Goal: Task Accomplishment & Management: Use online tool/utility

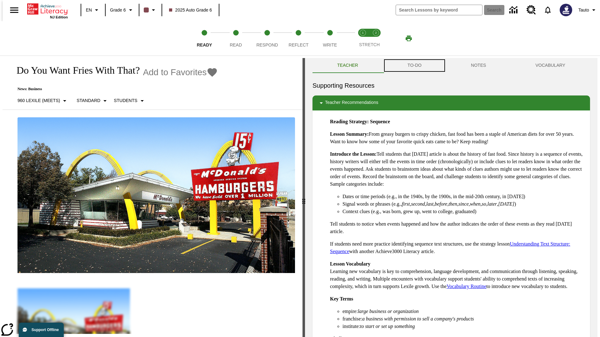
click at [414, 66] on button "TO-DO" at bounding box center [414, 65] width 63 height 15
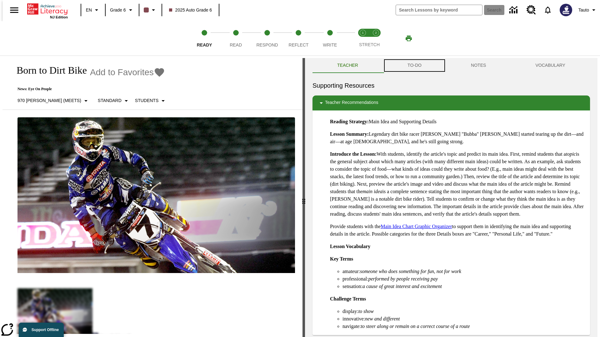
click at [414, 66] on button "TO-DO" at bounding box center [414, 65] width 63 height 15
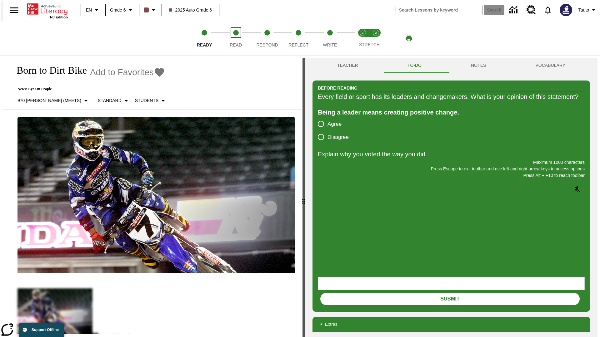
click at [236, 38] on span "Read" at bounding box center [236, 42] width 12 height 11
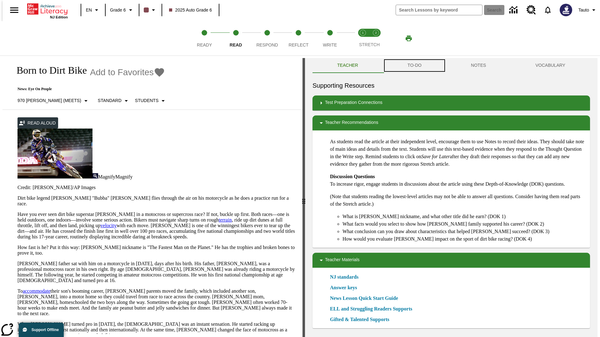
scroll to position [0, 0]
click at [414, 66] on button "TO-DO" at bounding box center [414, 65] width 63 height 15
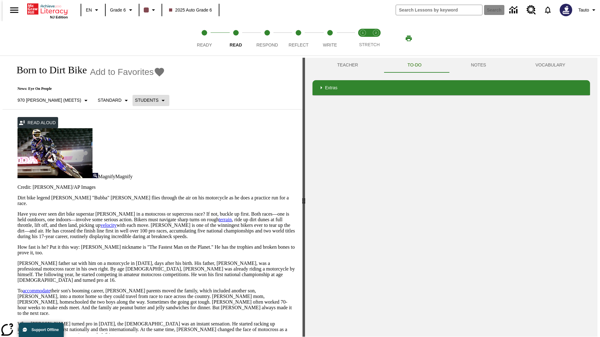
click at [135, 100] on p "Students" at bounding box center [146, 100] width 23 height 7
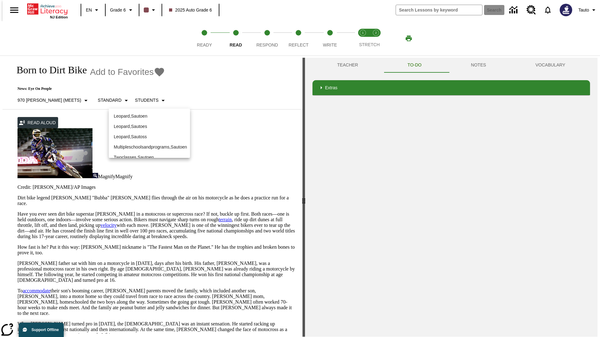
click at [144, 113] on p "Leopard , Sautoen" at bounding box center [149, 116] width 71 height 7
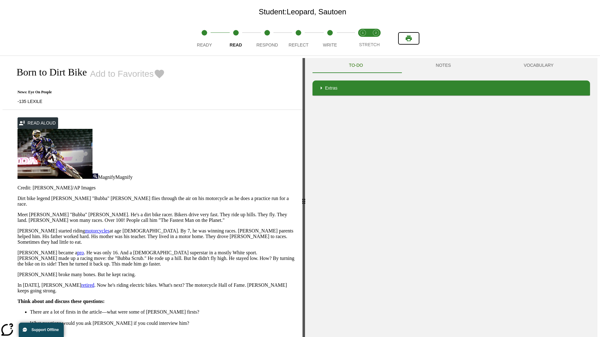
click at [409, 38] on icon "Print" at bounding box center [409, 39] width 6 height 6
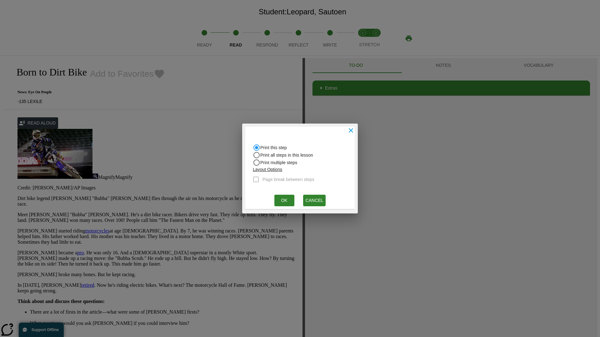
click at [256, 155] on input "Print all steps in this lesson" at bounding box center [256, 155] width 7 height 7
radio input "true"
radio input "false"
checkbox input "true"
click at [284, 201] on button "Ok" at bounding box center [284, 201] width 20 height 12
